Goal: Information Seeking & Learning: Learn about a topic

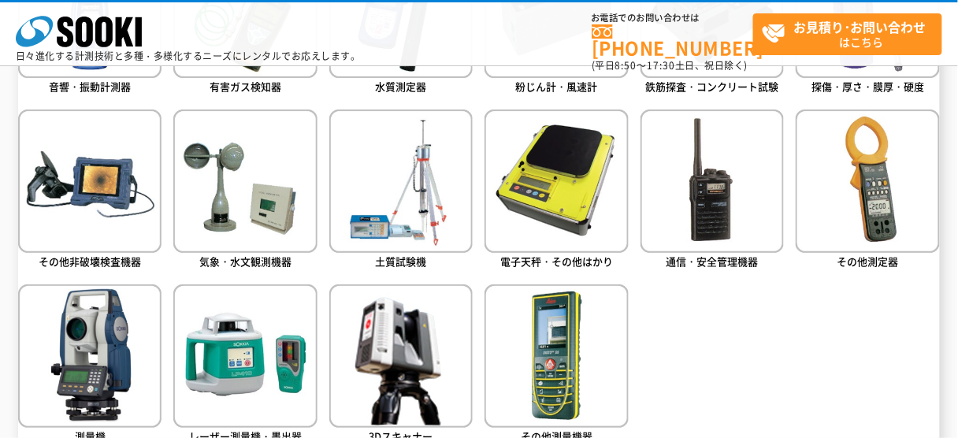
scroll to position [820, 0]
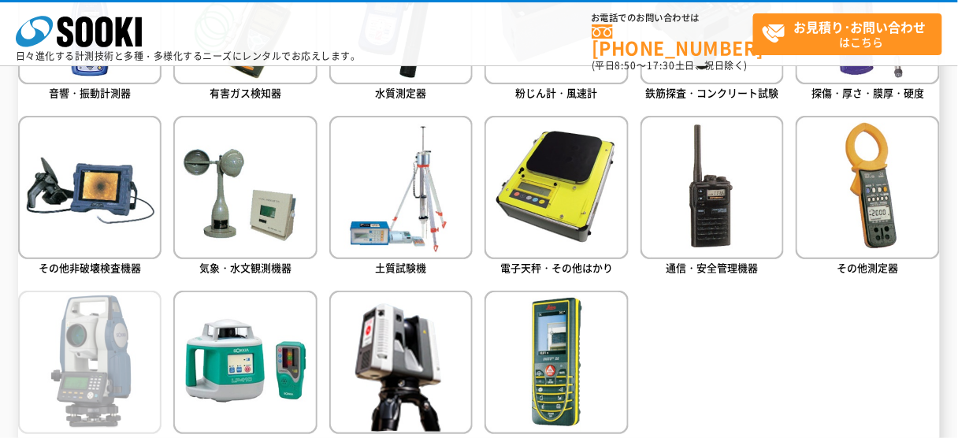
click at [42, 356] on img at bounding box center [89, 362] width 143 height 143
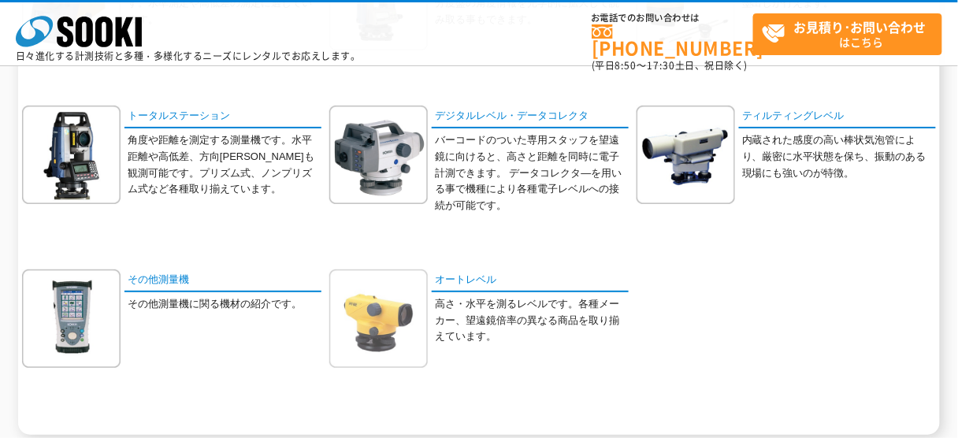
scroll to position [315, 0]
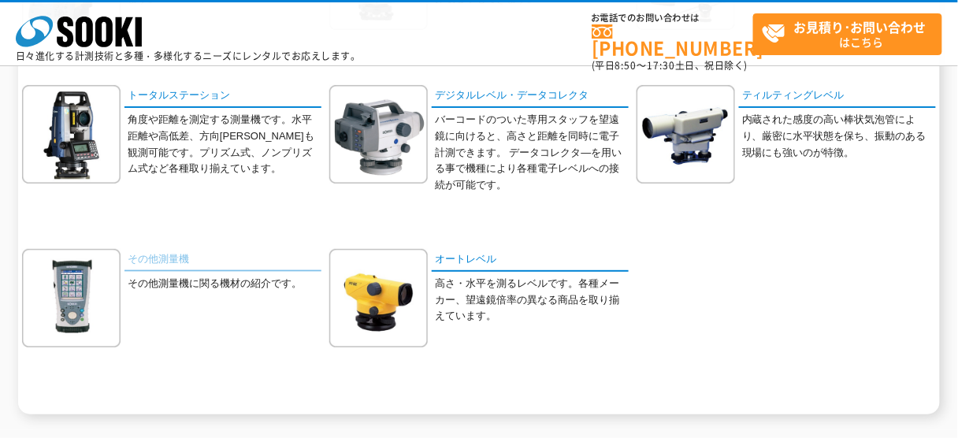
click at [152, 262] on link "その他測量機" at bounding box center [223, 260] width 197 height 23
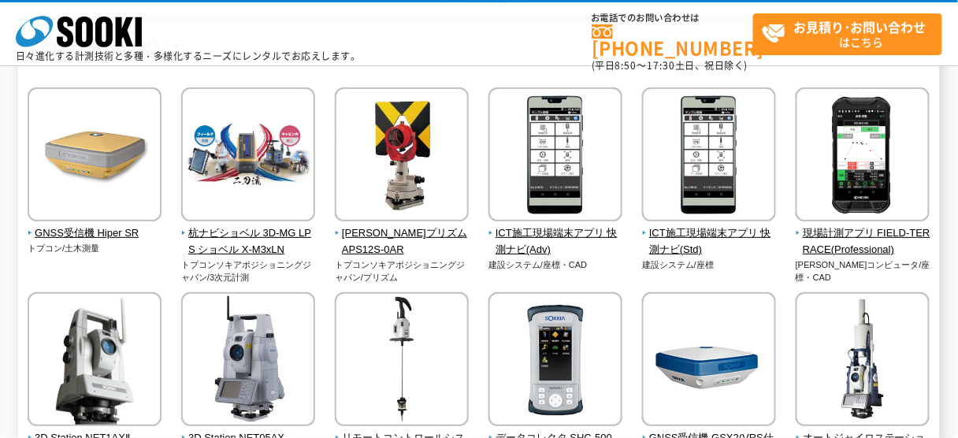
scroll to position [189, 0]
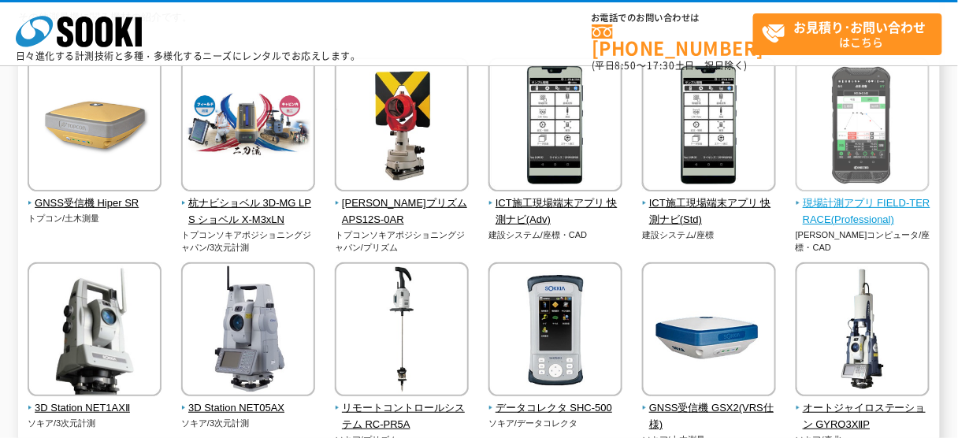
click at [871, 213] on span "現場計測アプリ FIELD-TERRACE(Professional)" at bounding box center [863, 211] width 135 height 33
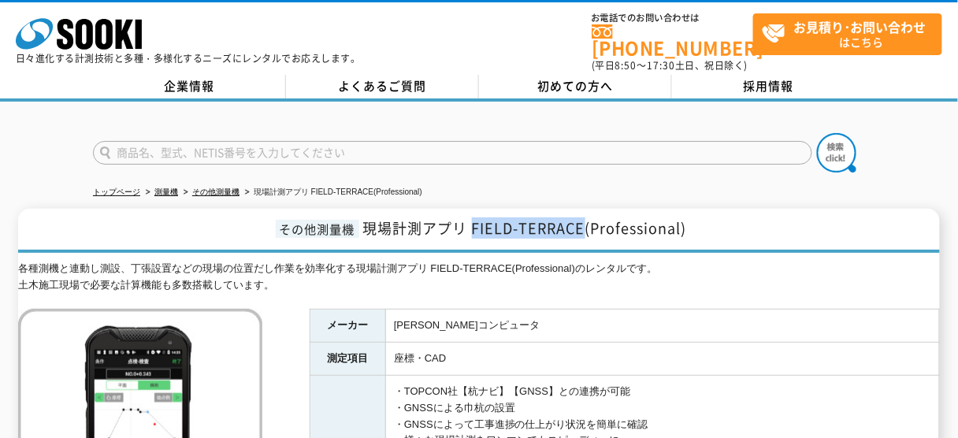
drag, startPoint x: 473, startPoint y: 220, endPoint x: 583, endPoint y: 227, distance: 110.5
click at [583, 227] on span "現場計測アプリ FIELD-TERRACE(Professional)" at bounding box center [525, 227] width 324 height 21
copy span "FIELD-TERRACE"
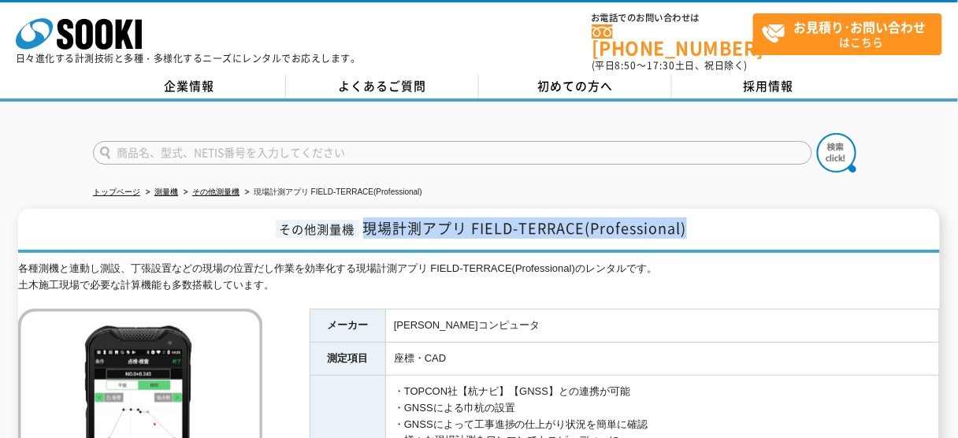
drag, startPoint x: 364, startPoint y: 217, endPoint x: 698, endPoint y: 222, distance: 334.1
click at [698, 222] on h1 "その他測量機 現場計測アプリ FIELD-TERRACE(Professional)" at bounding box center [479, 231] width 922 height 44
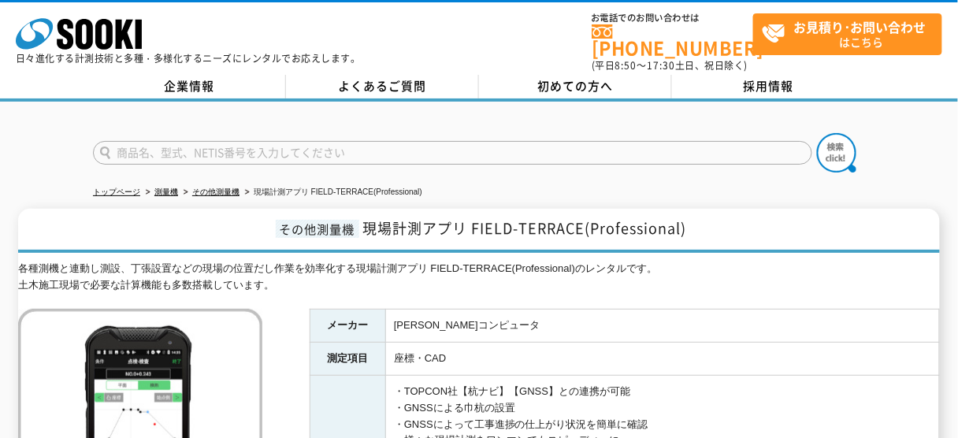
click at [707, 269] on div "各種測機と連動し測設、丁張設置などの現場の位置だし作業を効率化する現場計測アプリ FIELD-TERRACE(Professional)のレンタルです。 土木…" at bounding box center [479, 277] width 922 height 33
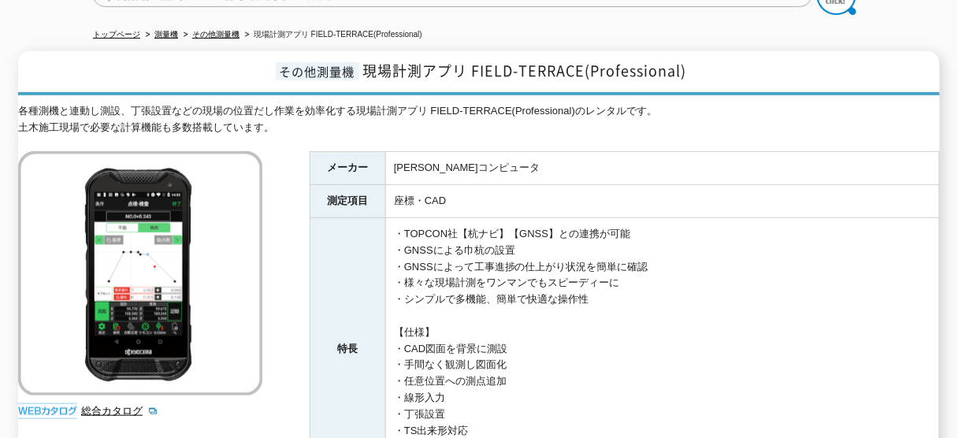
scroll to position [63, 0]
